Goal: Transaction & Acquisition: Book appointment/travel/reservation

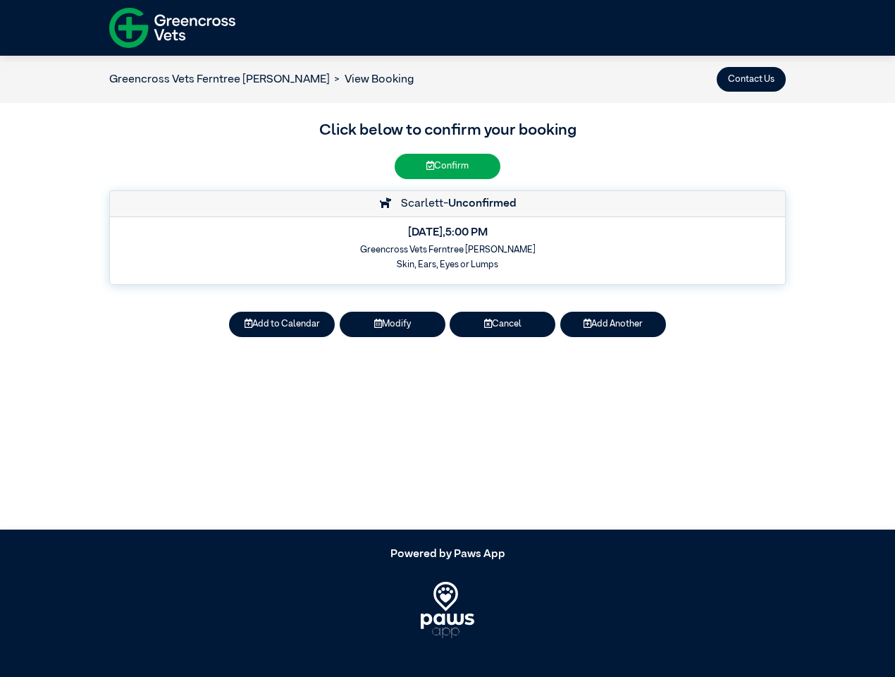
click at [751, 79] on button "Contact Us" at bounding box center [751, 79] width 69 height 25
click at [282, 324] on button "Add to Calendar" at bounding box center [282, 323] width 106 height 25
click at [393, 324] on button "Modify" at bounding box center [393, 323] width 106 height 25
click at [502, 324] on button "Cancel" at bounding box center [503, 323] width 106 height 25
click at [613, 324] on button "Add Another" at bounding box center [613, 323] width 106 height 25
